Goal: Navigation & Orientation: Find specific page/section

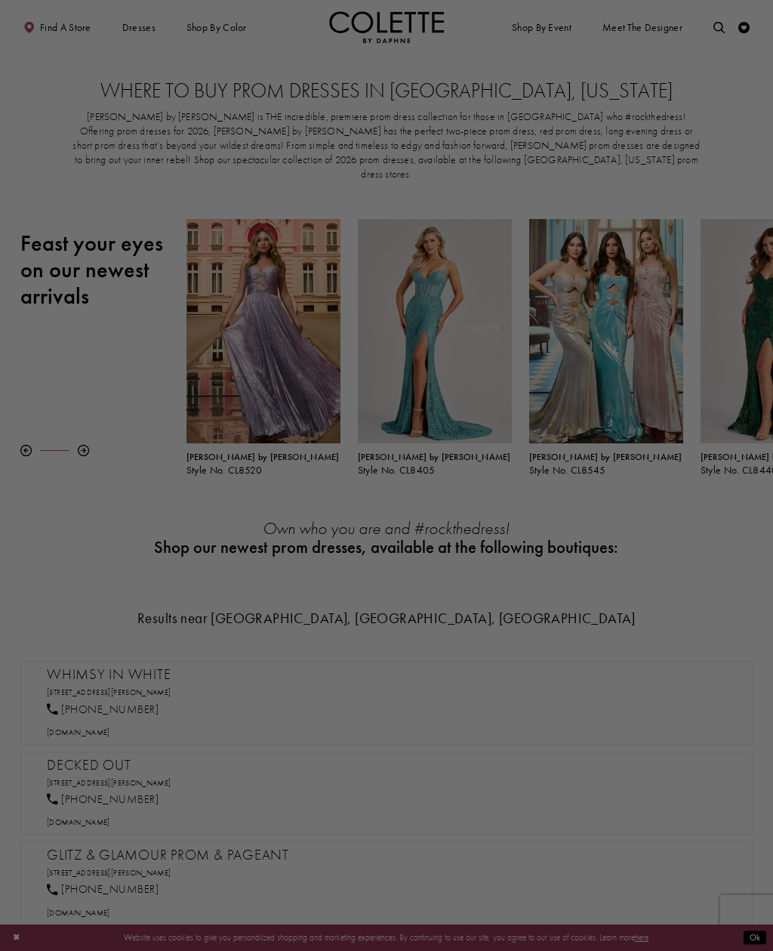
click at [680, 133] on div at bounding box center [390, 480] width 781 height 960
click at [496, 668] on div at bounding box center [390, 480] width 781 height 960
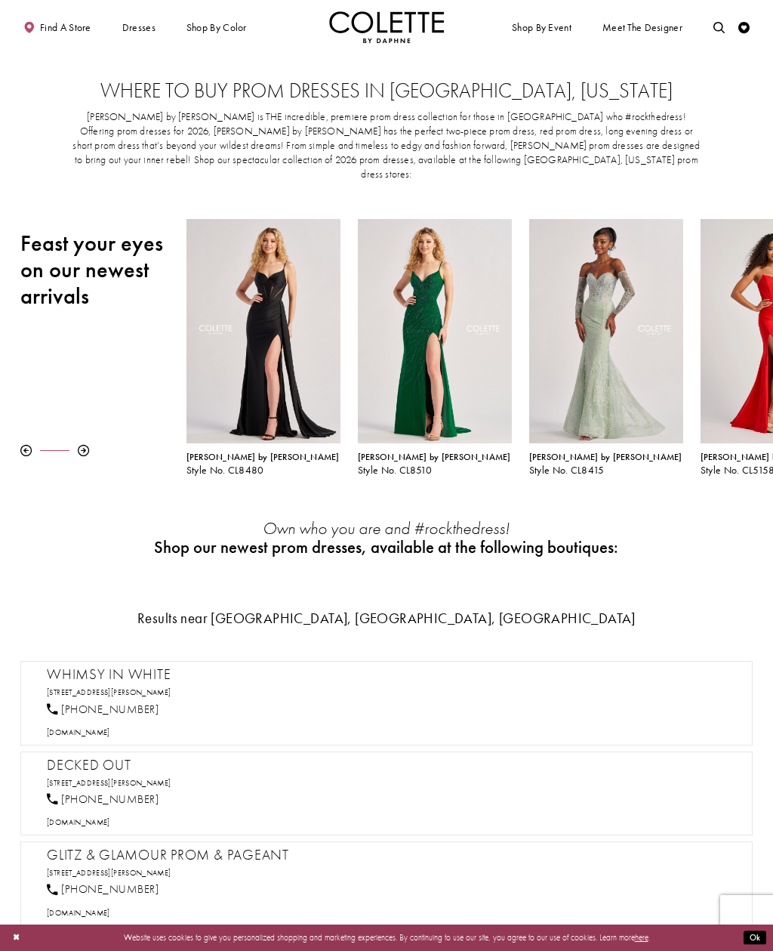
click at [94, 418] on div "Pause autoplay Previous Slide Next Slide 0 1 2 3 4 5 6 7 8 9 [PERSON_NAME] by […" at bounding box center [386, 347] width 773 height 257
click at [88, 445] on div at bounding box center [83, 450] width 11 height 11
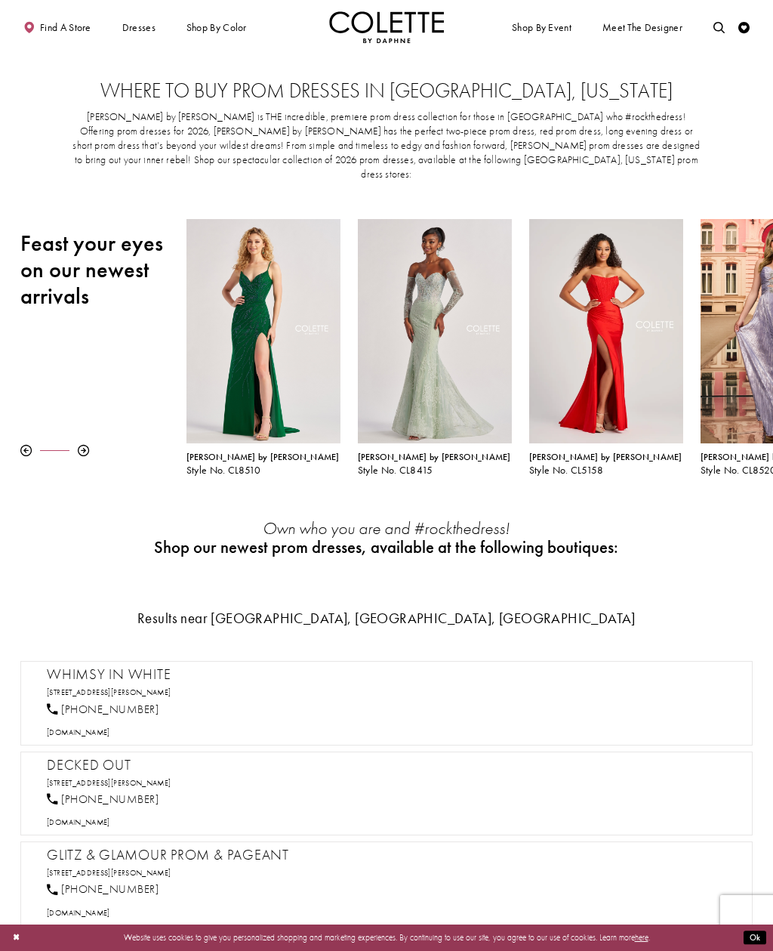
click at [86, 418] on div "Pause autoplay Previous Slide Next Slide 0 1 2 3 4 5 6 7 8 9 [PERSON_NAME] by […" at bounding box center [386, 347] width 773 height 257
click at [85, 445] on div at bounding box center [83, 450] width 11 height 11
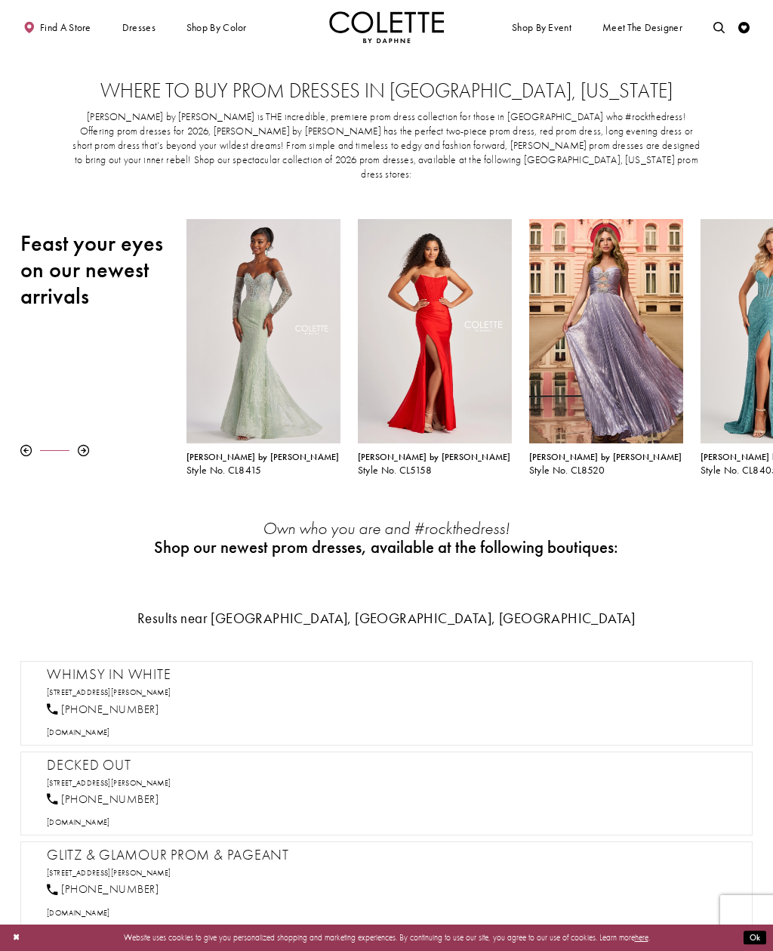
click at [82, 445] on div at bounding box center [83, 450] width 11 height 11
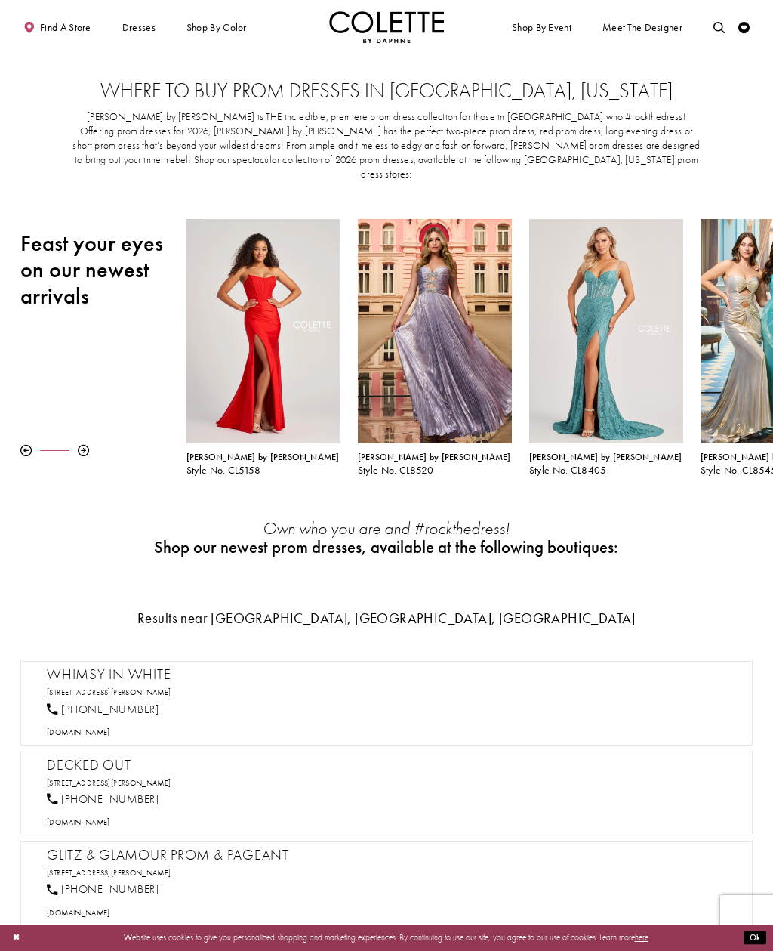
click at [88, 445] on div at bounding box center [83, 450] width 11 height 11
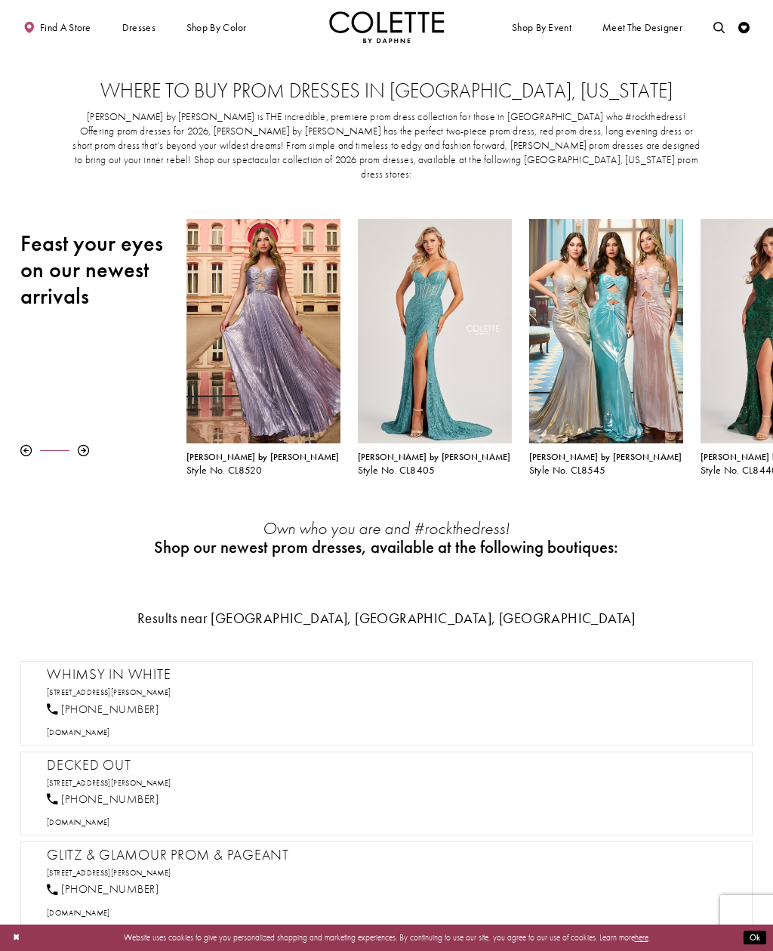
click at [84, 445] on div at bounding box center [83, 450] width 11 height 11
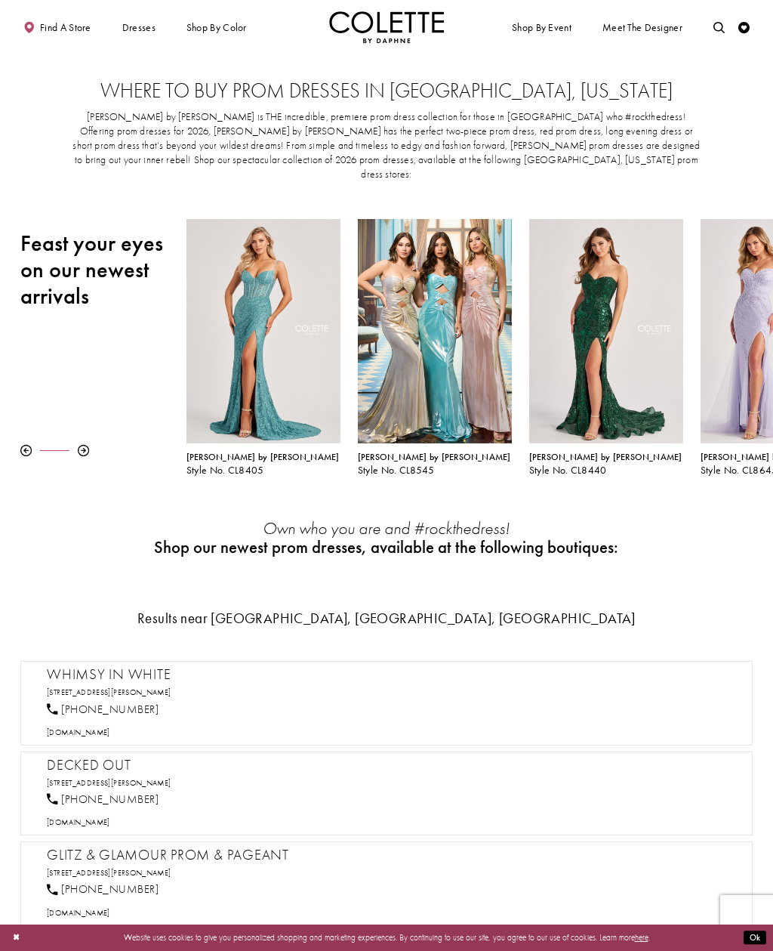
click at [88, 445] on div at bounding box center [83, 450] width 11 height 11
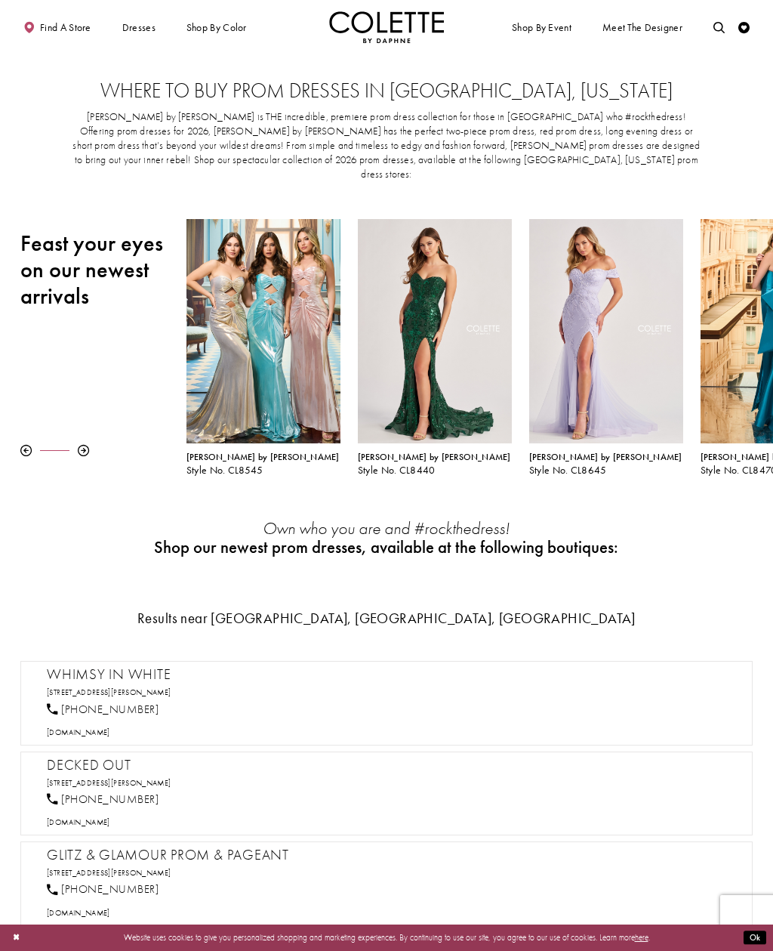
click at [88, 420] on div "Pause autoplay Previous Slide Next Slide 0 1 2 3 4 5 6 7 8 9 [PERSON_NAME] by […" at bounding box center [386, 347] width 773 height 257
click at [97, 421] on div "Pause autoplay Previous Slide Next Slide 0 1 2 3 4 5 6 7 8 9 [PERSON_NAME] by […" at bounding box center [386, 347] width 773 height 257
click at [94, 445] on div at bounding box center [103, 450] width 166 height 11
click at [88, 445] on div at bounding box center [83, 450] width 11 height 11
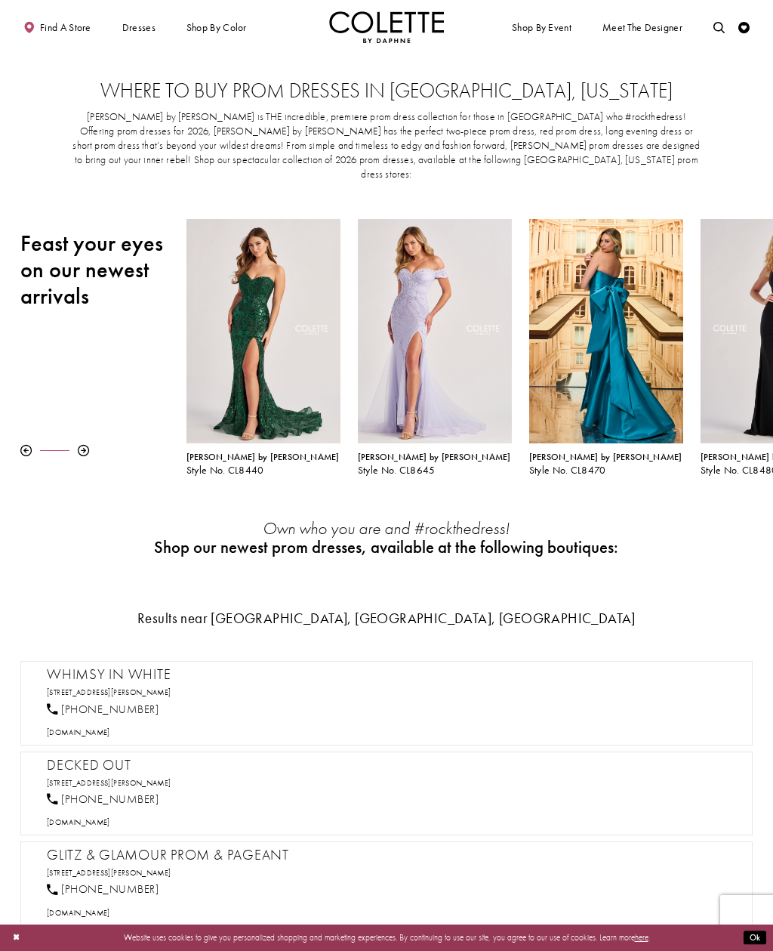
click at [100, 445] on div at bounding box center [103, 450] width 166 height 11
click at [110, 445] on div at bounding box center [103, 450] width 166 height 11
